Goal: Navigation & Orientation: Find specific page/section

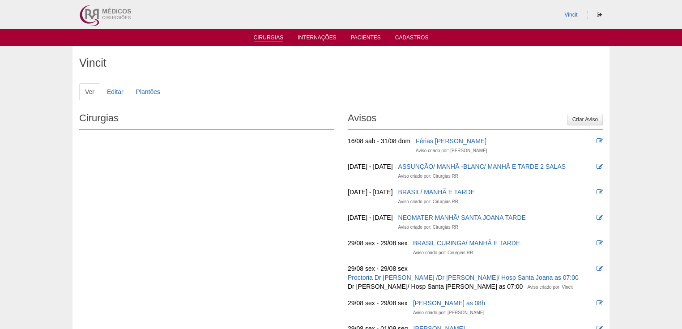
click at [274, 36] on link "Cirurgias" at bounding box center [269, 38] width 30 height 8
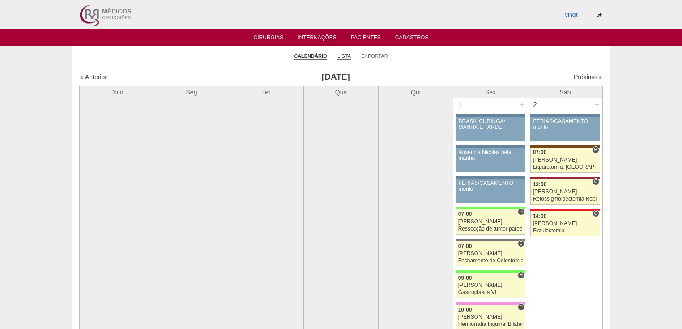
click at [346, 55] on link "Lista" at bounding box center [344, 56] width 13 height 7
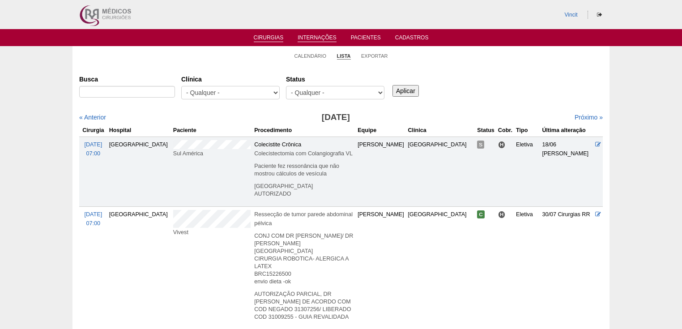
click at [321, 35] on link "Internações" at bounding box center [317, 38] width 39 height 8
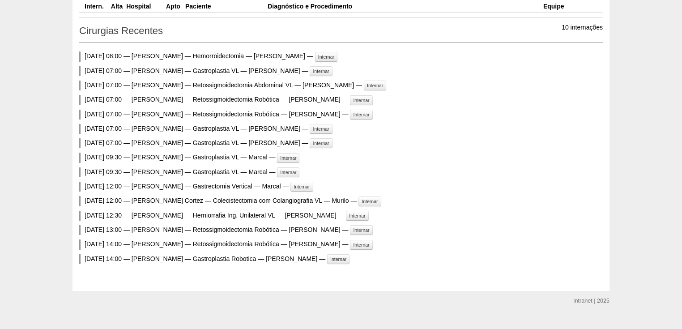
scroll to position [339, 0]
